Goal: Navigation & Orientation: Find specific page/section

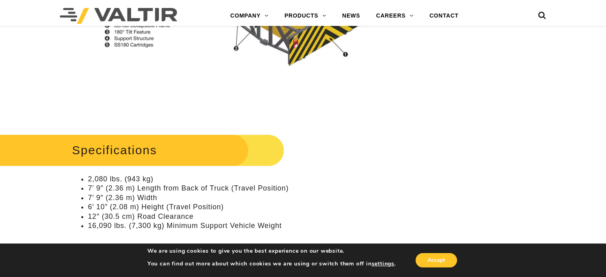
scroll to position [597, 0]
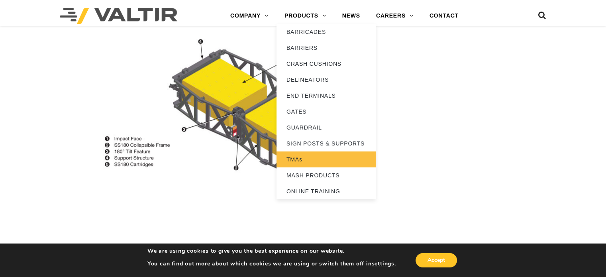
click at [335, 158] on link "TMAs" at bounding box center [326, 159] width 100 height 16
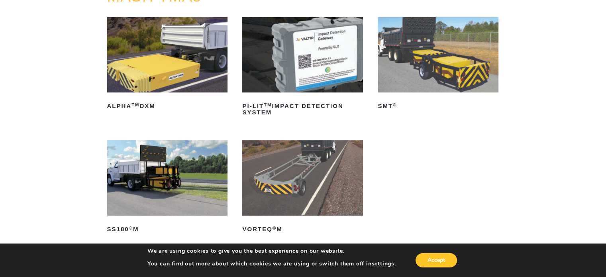
scroll to position [159, 0]
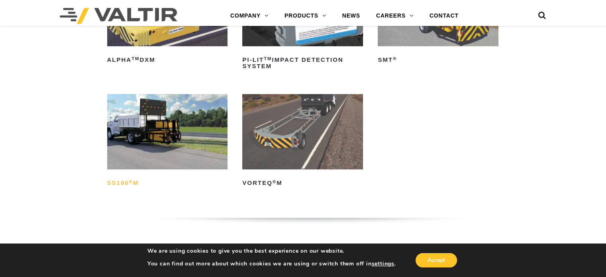
click at [126, 183] on h2 "SS180 ® M" at bounding box center [167, 182] width 121 height 13
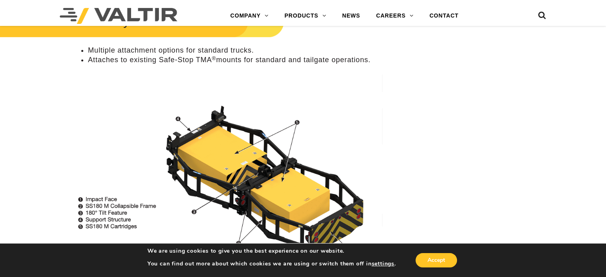
scroll to position [637, 0]
